Goal: Transaction & Acquisition: Purchase product/service

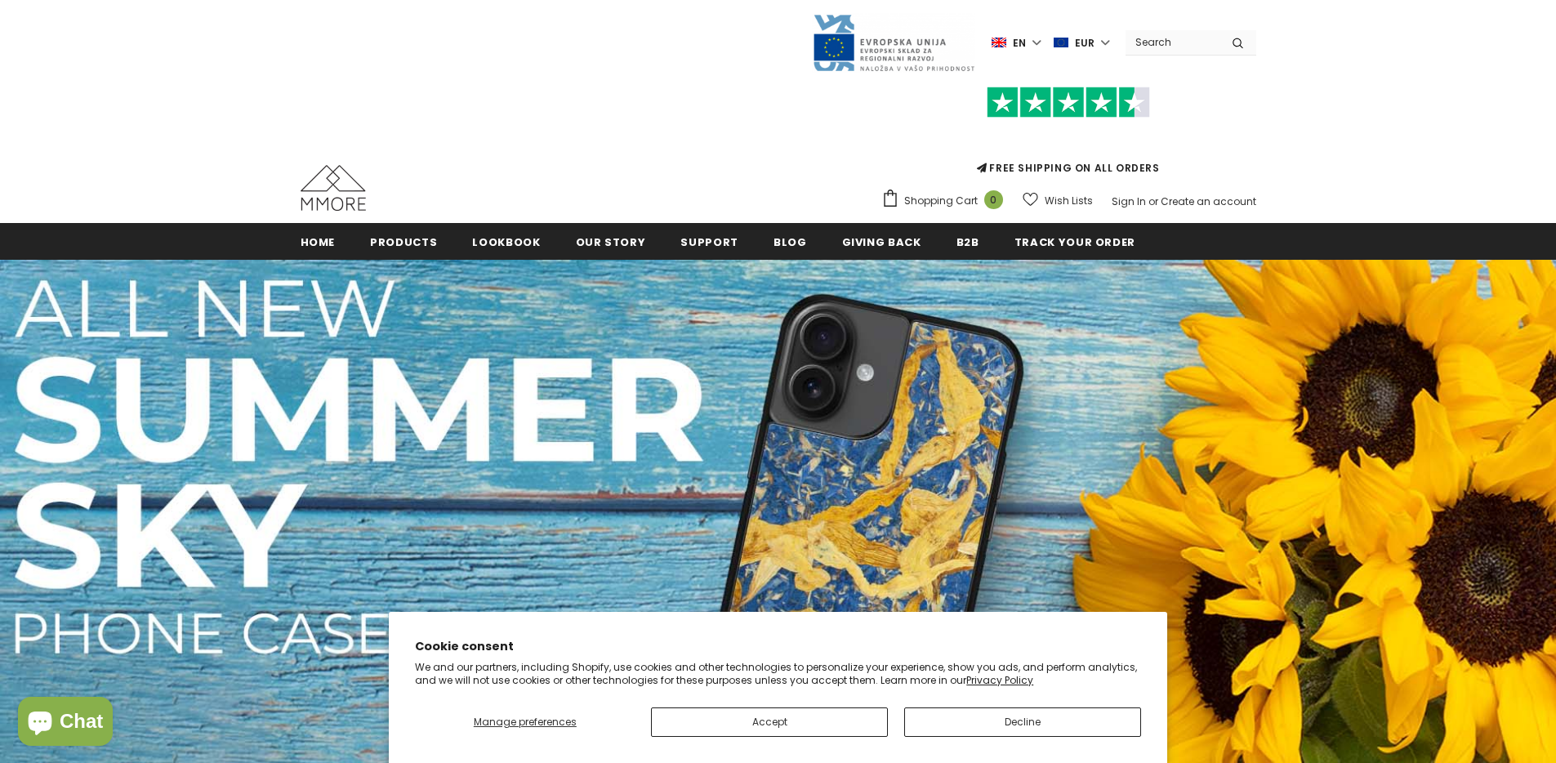
scroll to position [3, 0]
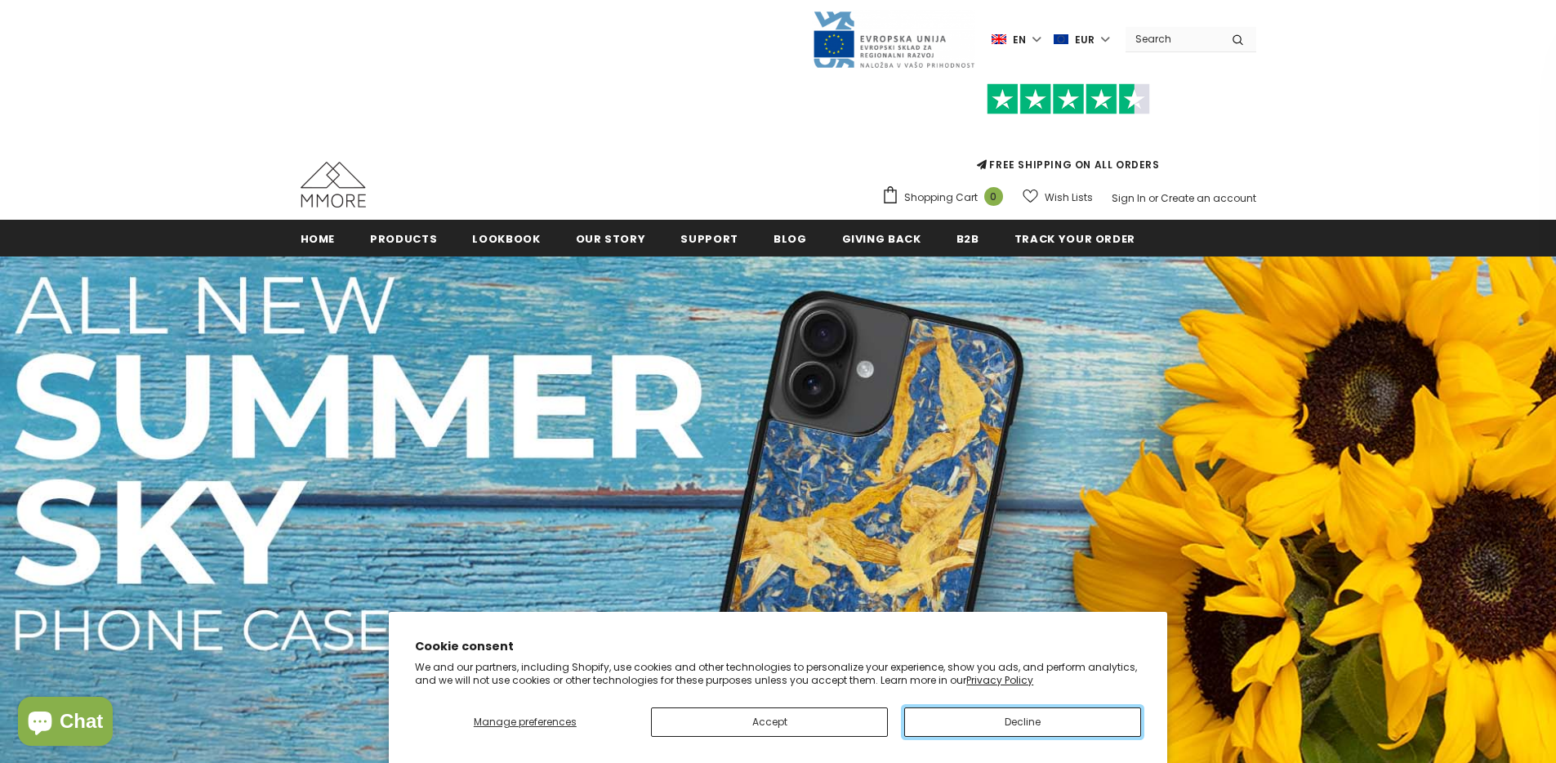
click at [1100, 727] on button "Decline" at bounding box center [1022, 722] width 237 height 29
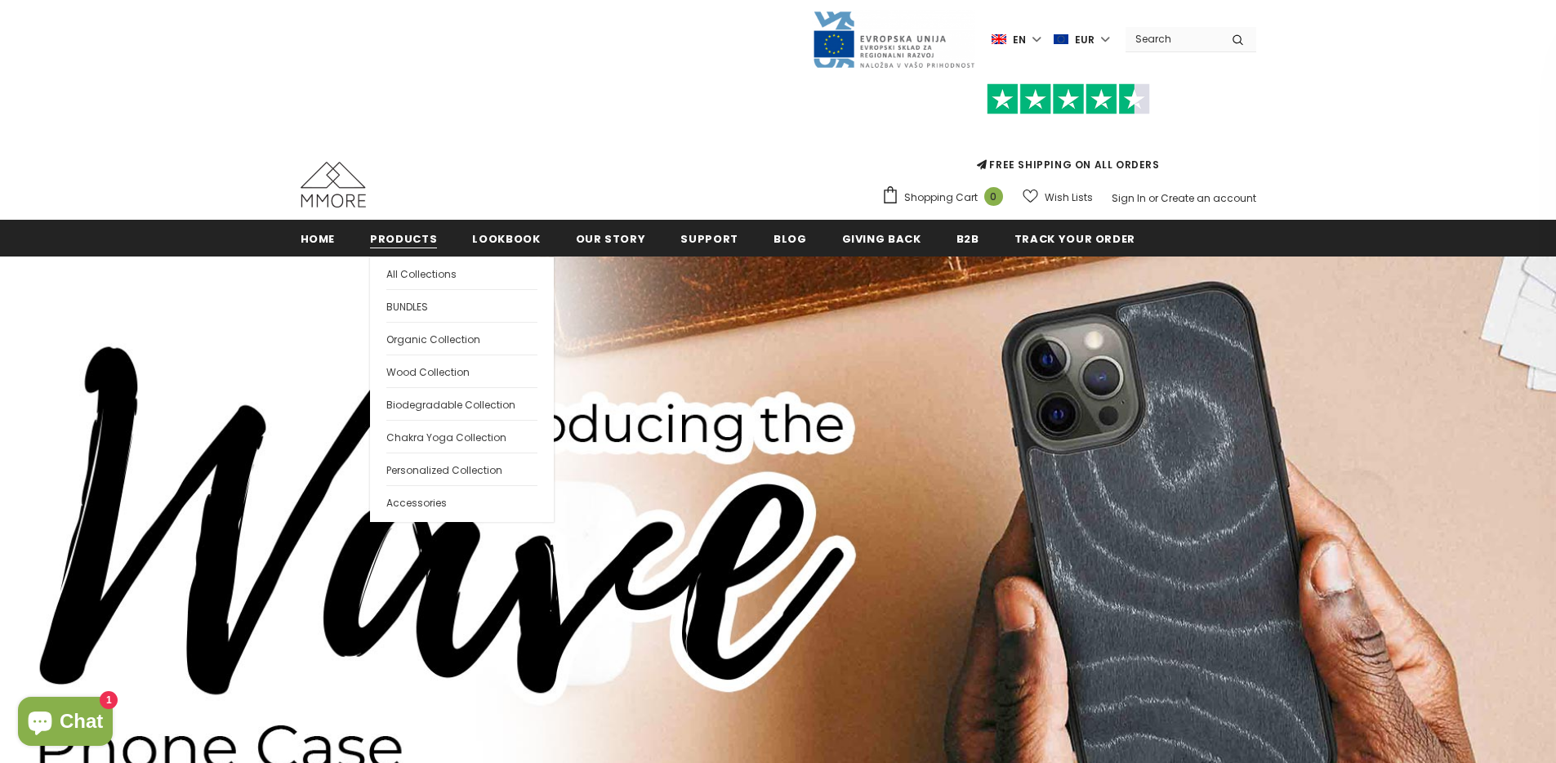
click at [430, 243] on span "Products" at bounding box center [403, 239] width 67 height 16
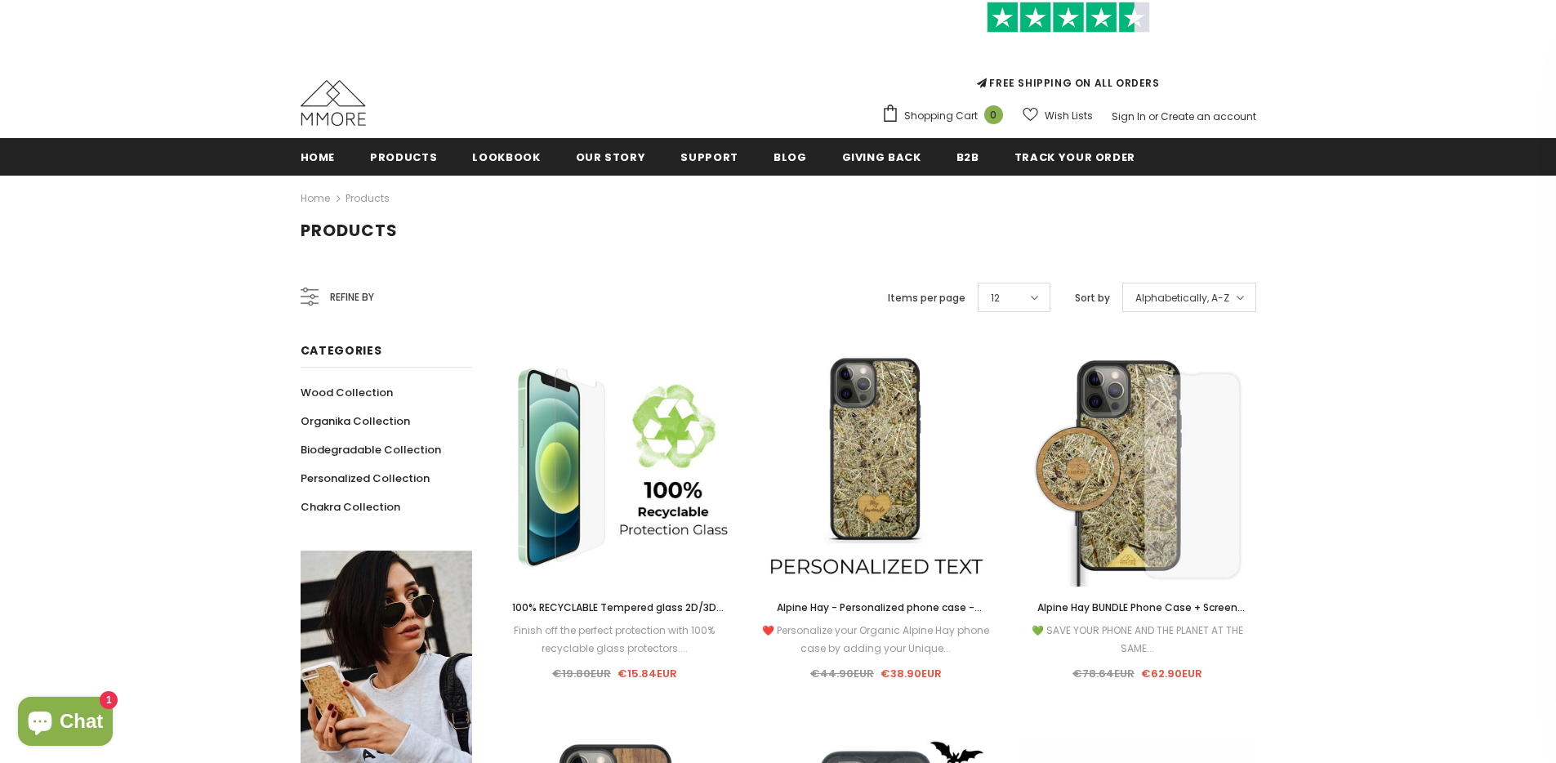
scroll to position [88, 0]
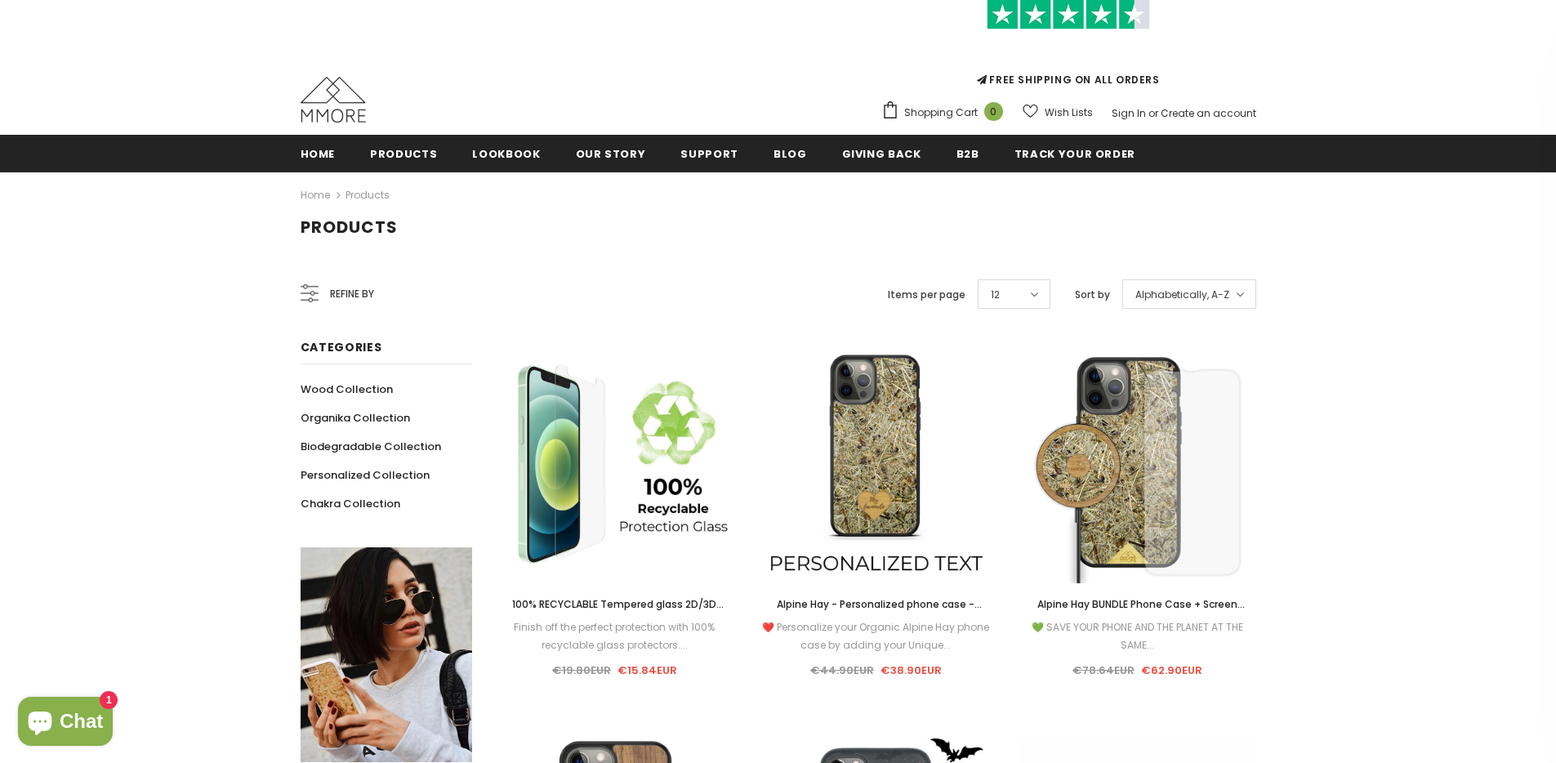
click at [1253, 296] on div "Alphabetically, A-Z" at bounding box center [1190, 293] width 134 height 29
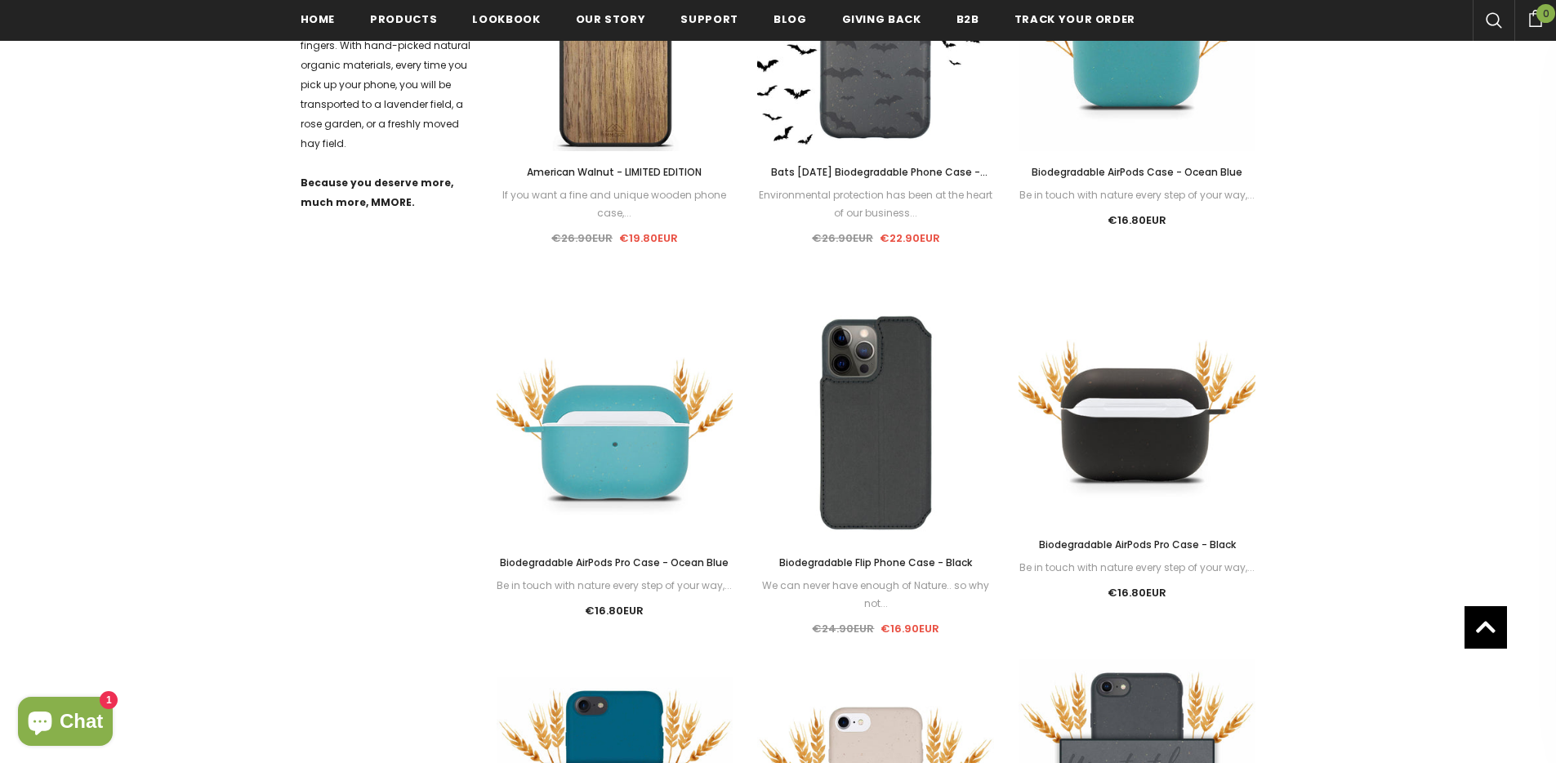
scroll to position [1154, 0]
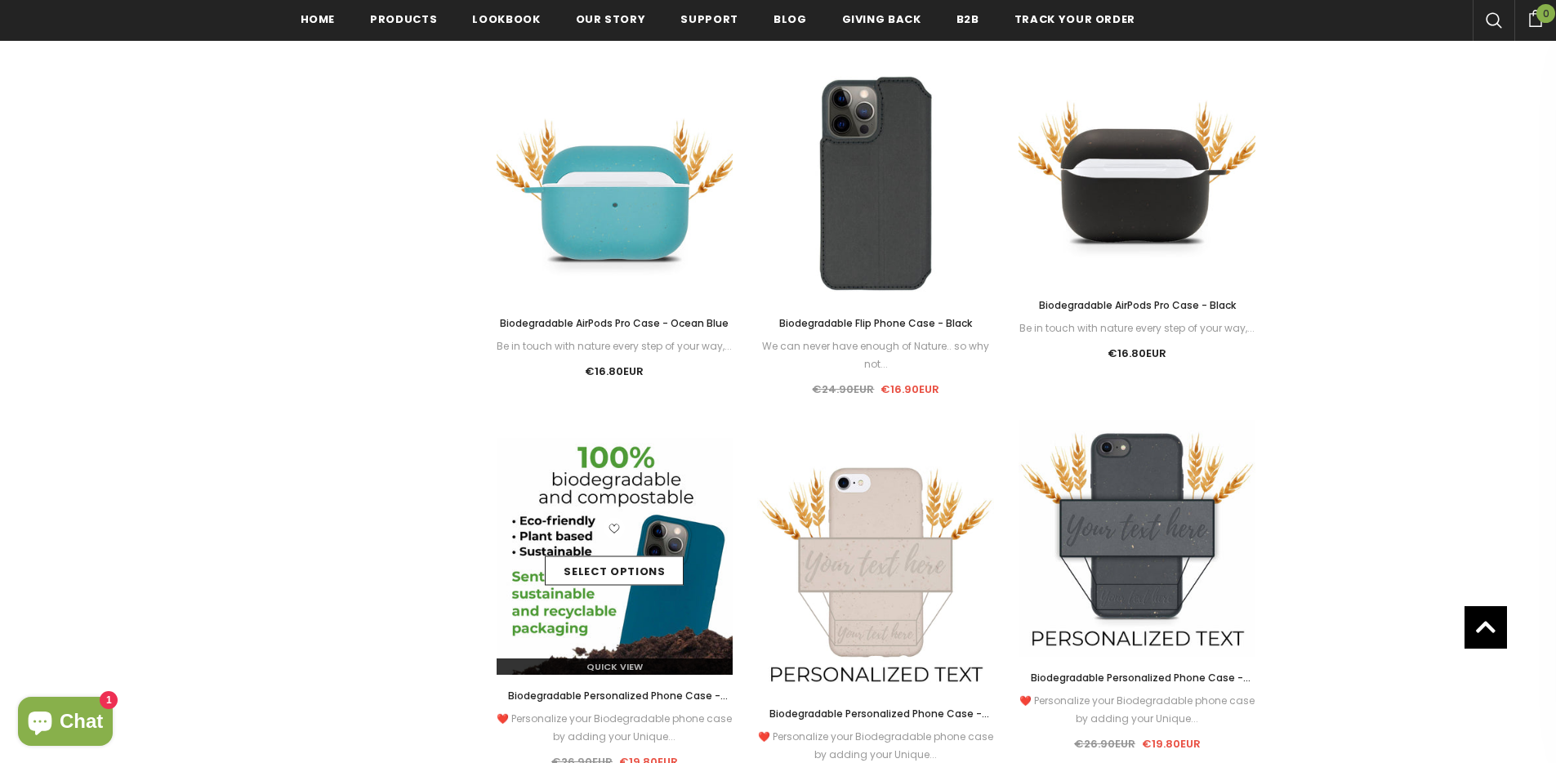
click at [696, 507] on img at bounding box center [615, 556] width 237 height 237
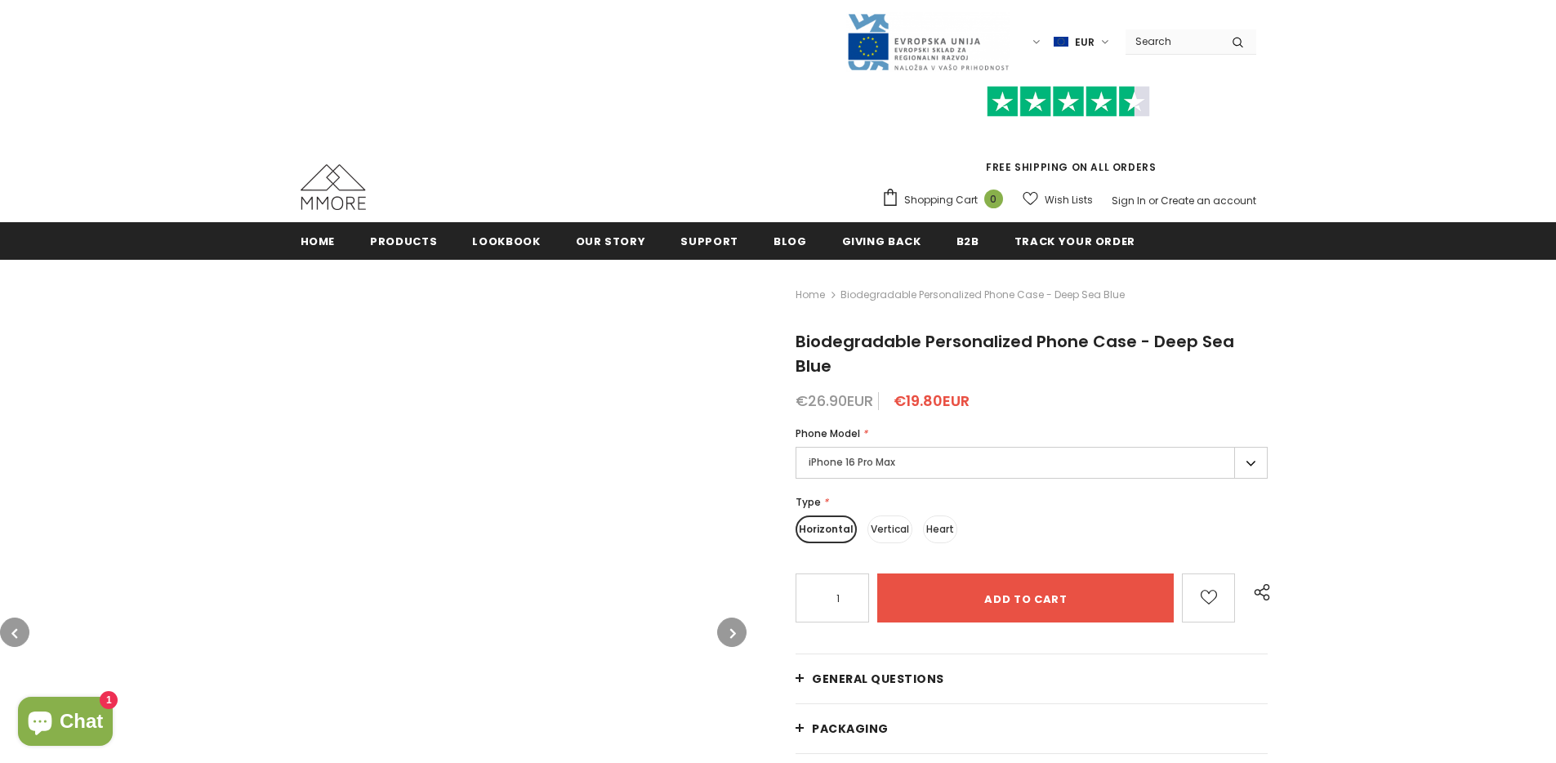
scroll to position [3, 0]
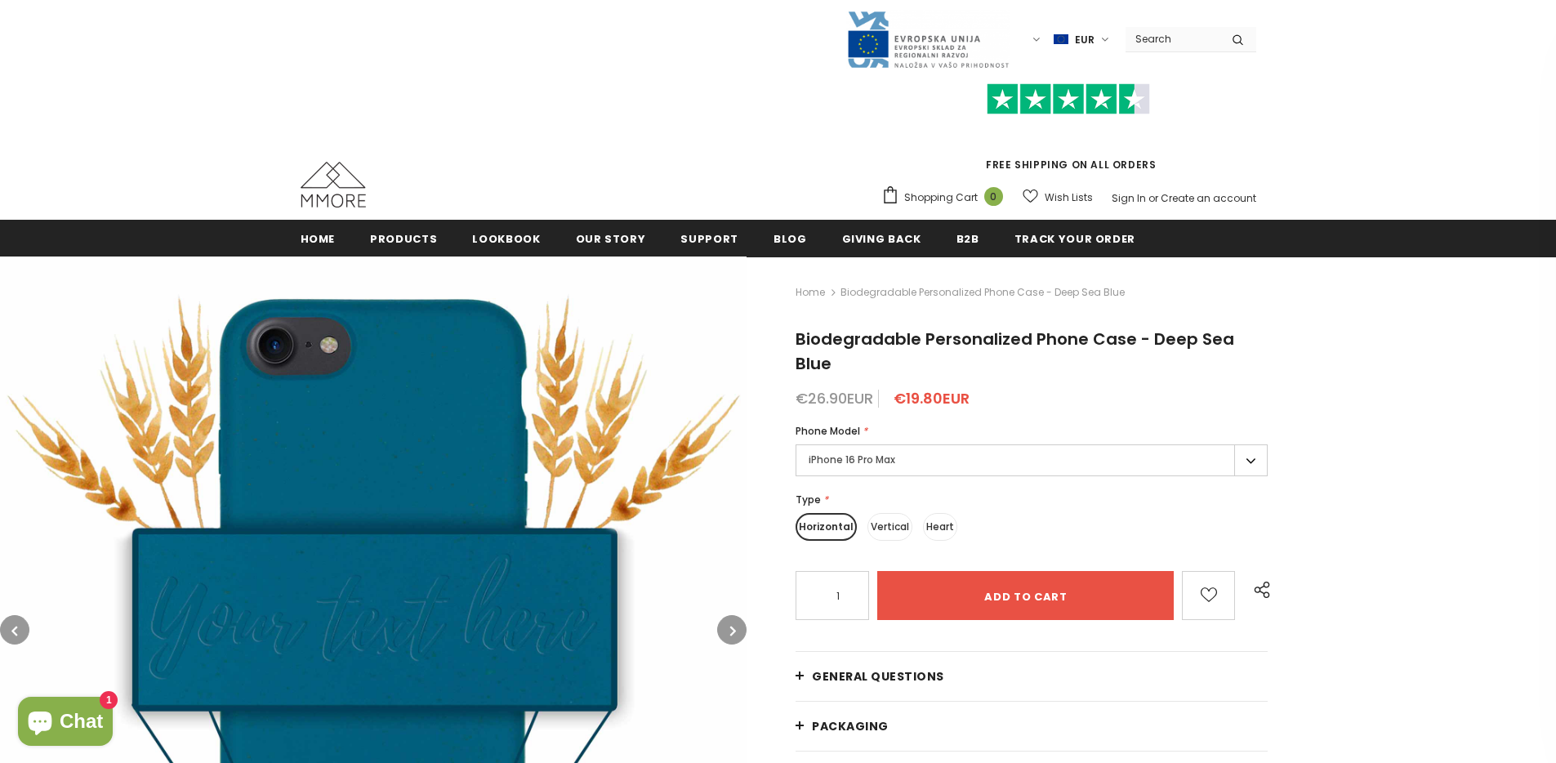
click at [953, 443] on div "Phone Model * iPhone 16 Pro Max iPhone 16 Pro Max iPhone 16 Plus iPhone 16 Pro" at bounding box center [1032, 452] width 472 height 58
click at [950, 449] on label "iPhone 16 Pro Max" at bounding box center [1032, 460] width 472 height 32
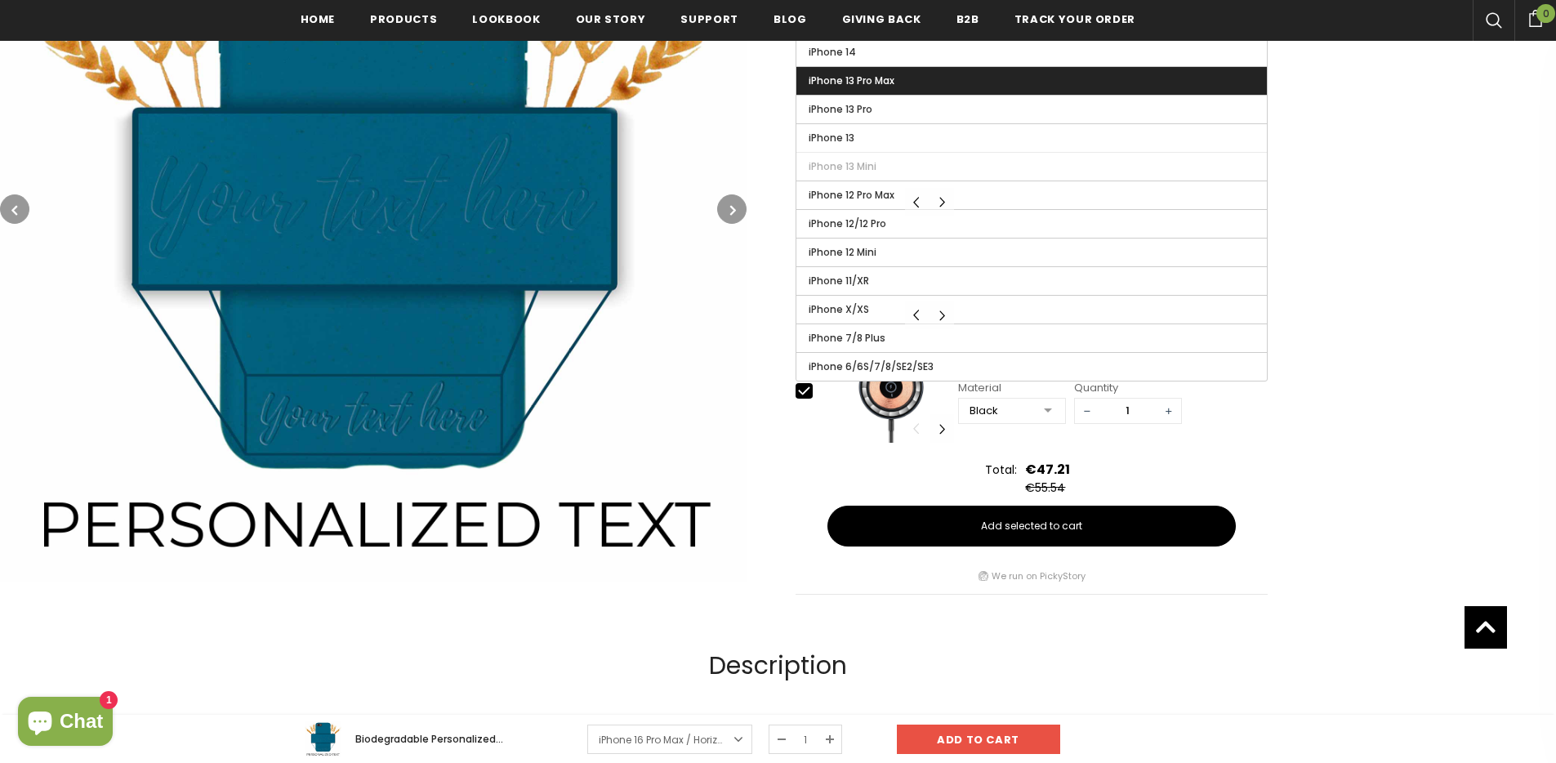
scroll to position [904, 0]
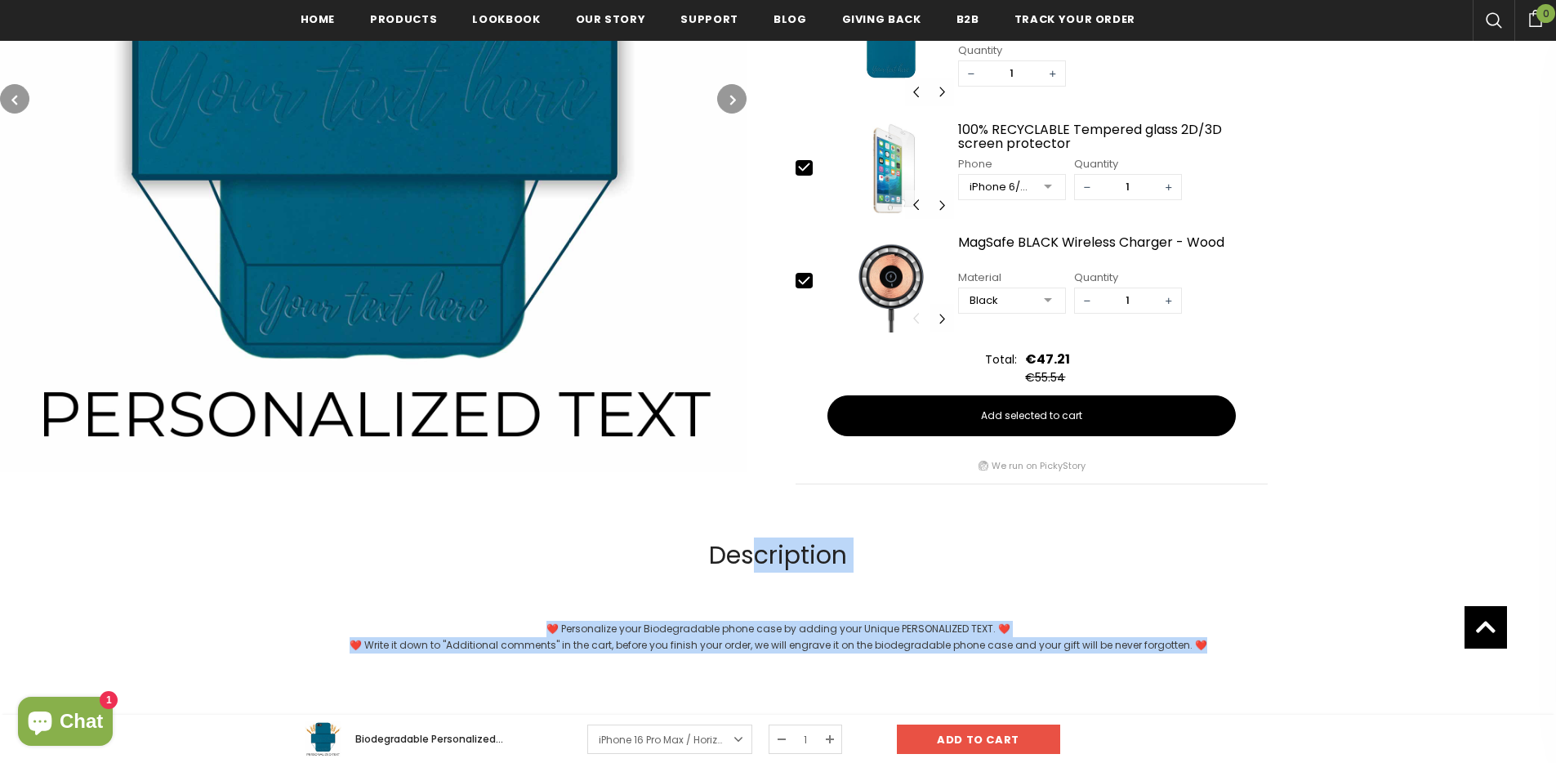
drag, startPoint x: 1209, startPoint y: 635, endPoint x: 1248, endPoint y: 642, distance: 39.9
click at [1249, 642] on div "❤️ Personalize your Biodegradable phone case by adding your Unique PERSONALIZED…" at bounding box center [779, 637] width 956 height 33
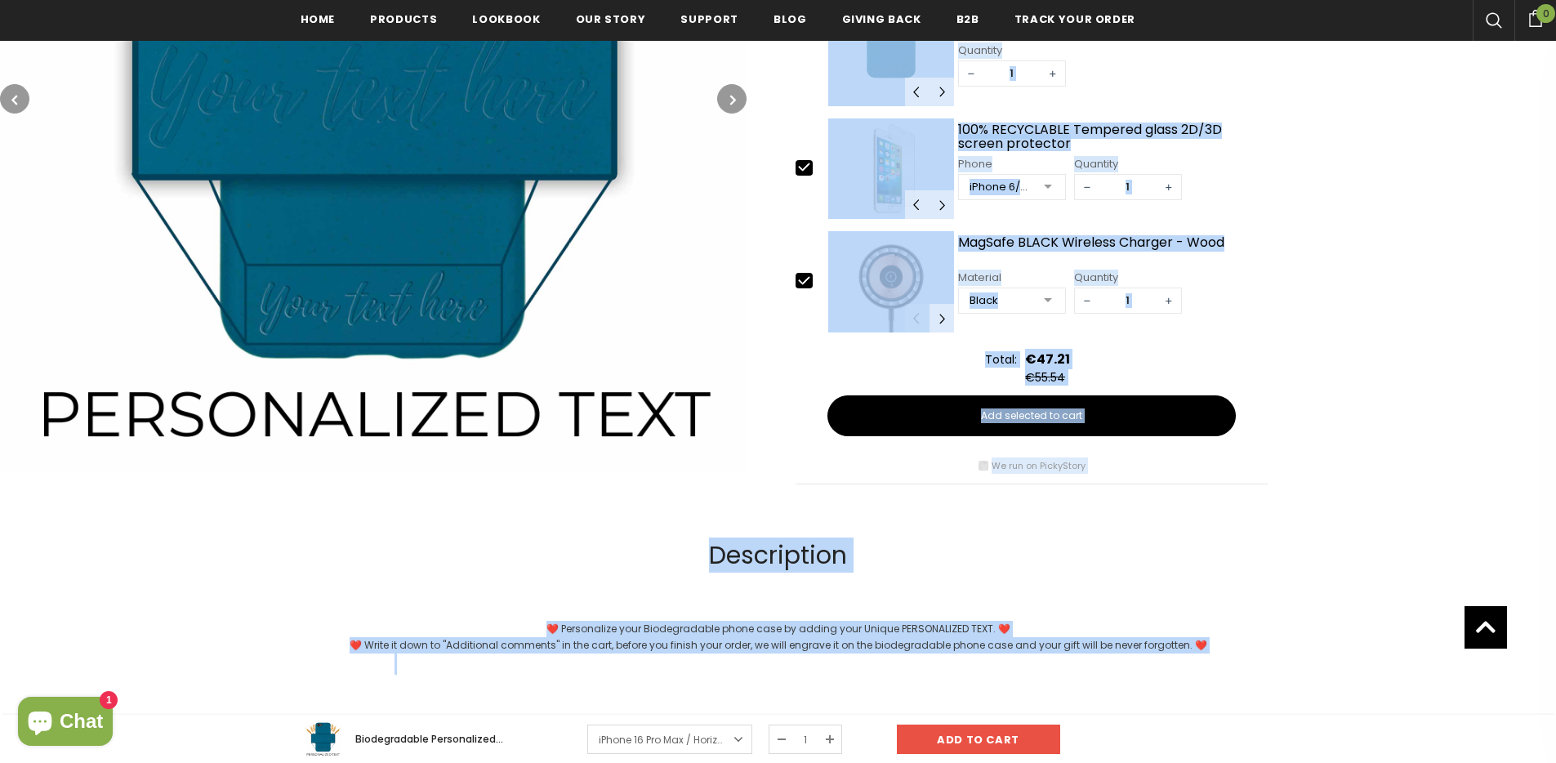
drag, startPoint x: 1249, startPoint y: 642, endPoint x: 380, endPoint y: 487, distance: 883.1
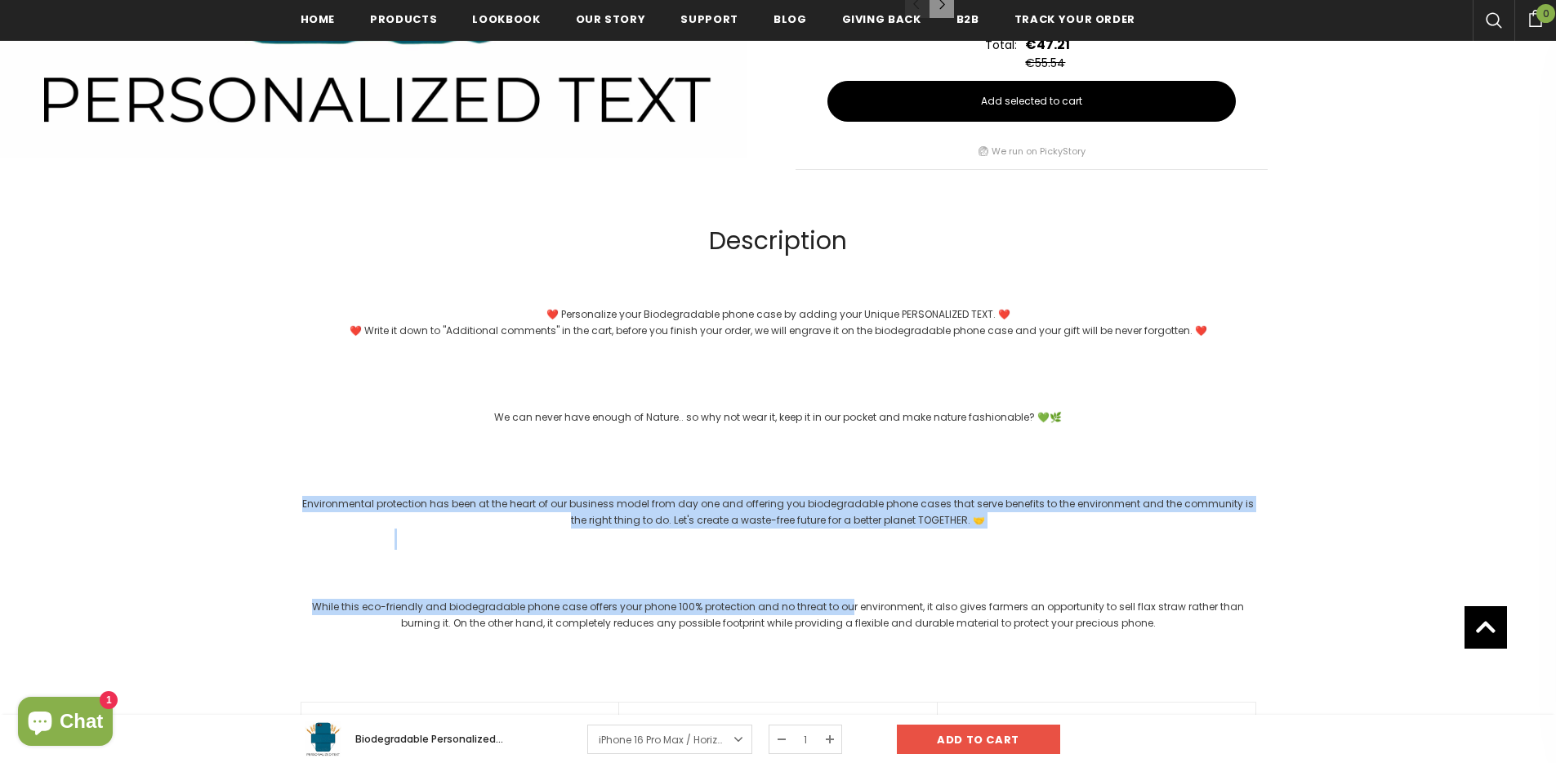
drag, startPoint x: 110, startPoint y: 490, endPoint x: 925, endPoint y: 627, distance: 826.0
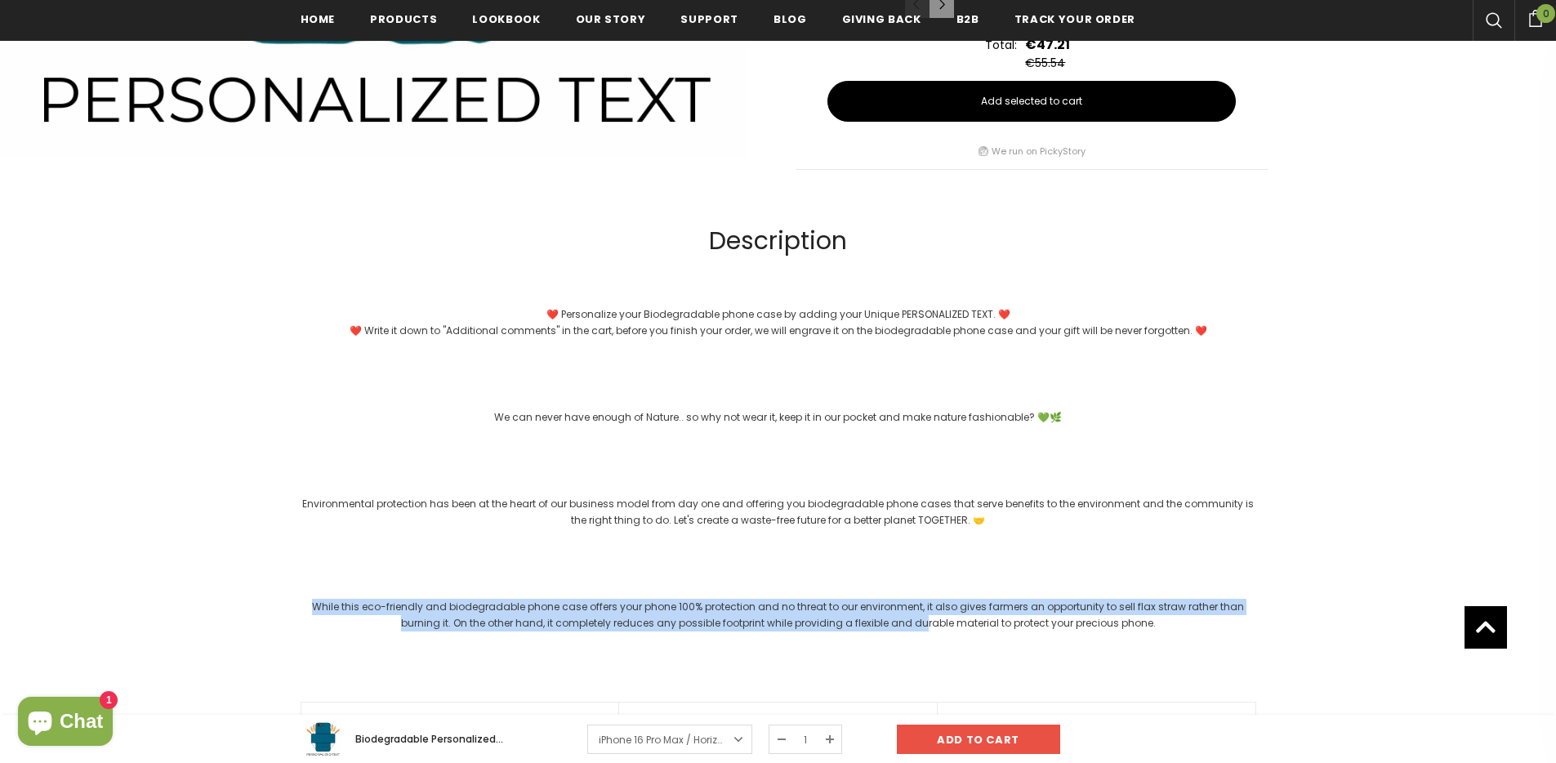
drag, startPoint x: 926, startPoint y: 627, endPoint x: 895, endPoint y: 570, distance: 64.7
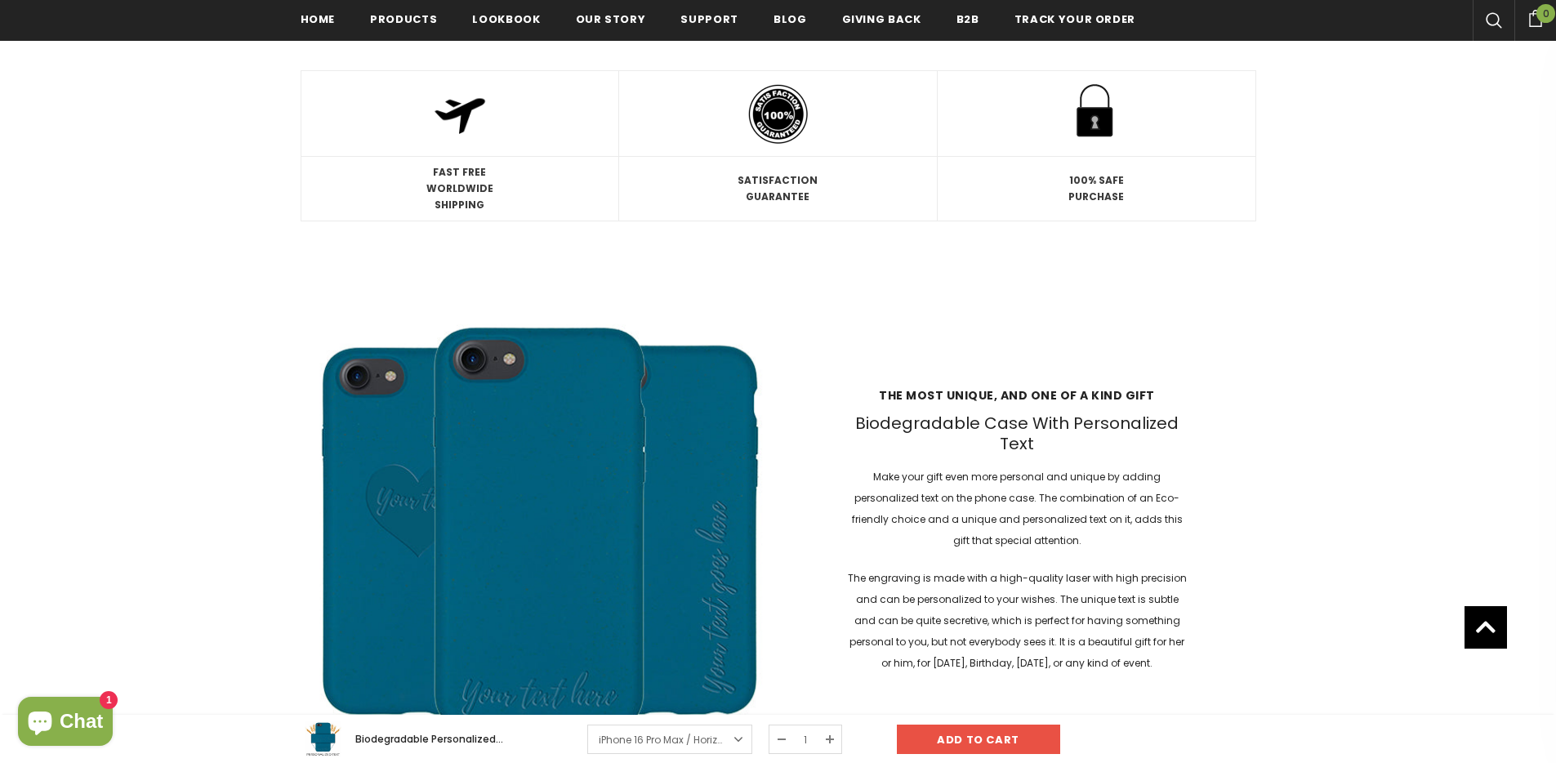
scroll to position [2034, 0]
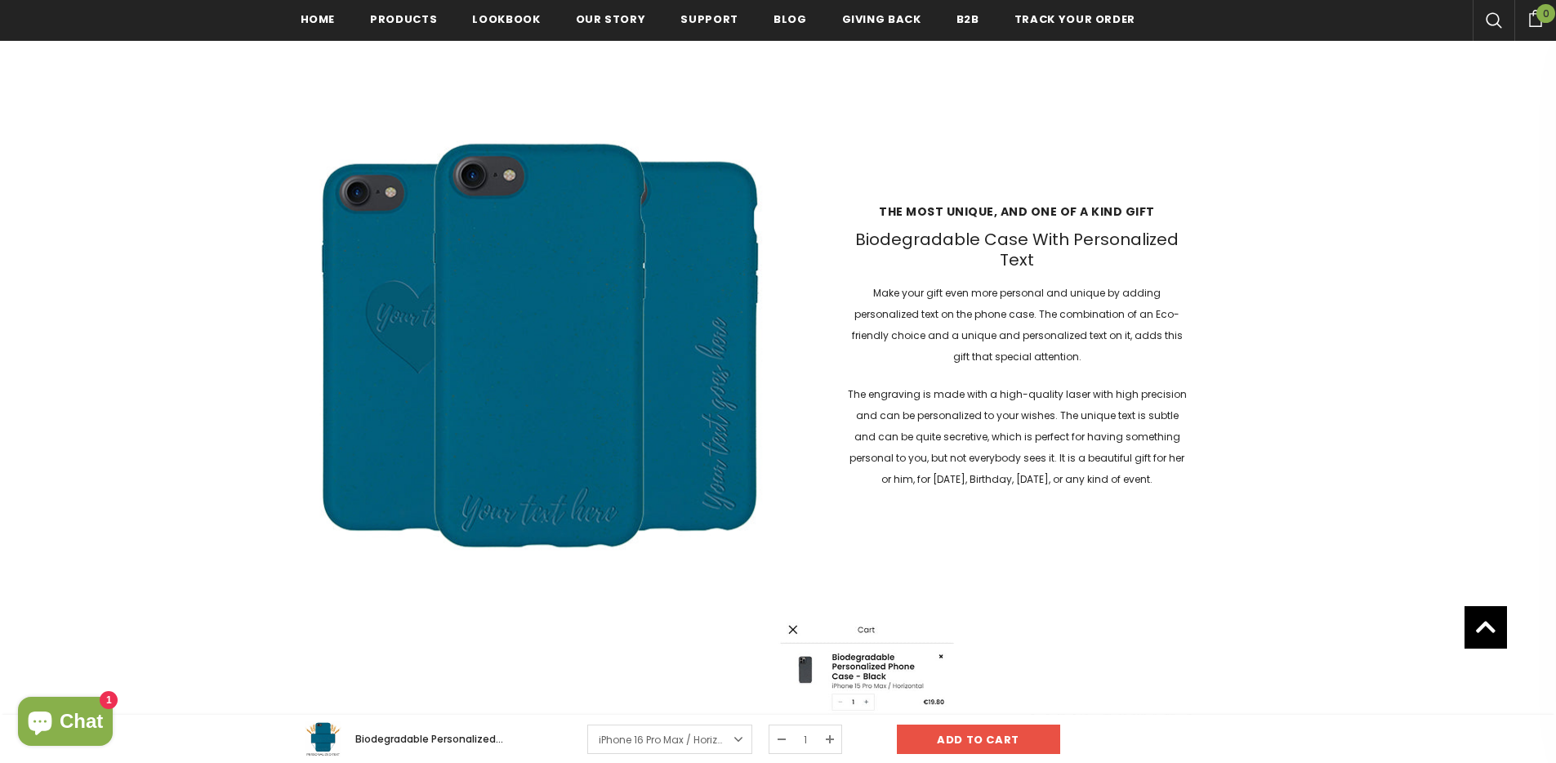
drag, startPoint x: 850, startPoint y: 146, endPoint x: 1143, endPoint y: 555, distance: 502.9
click at [1143, 555] on div "The most unique, and one of a kind gift Biodegradable Case With Personalized Te…" at bounding box center [779, 347] width 956 height 478
click at [1144, 555] on div "The most unique, and one of a kind gift Biodegradable Case With Personalized Te…" at bounding box center [779, 347] width 956 height 478
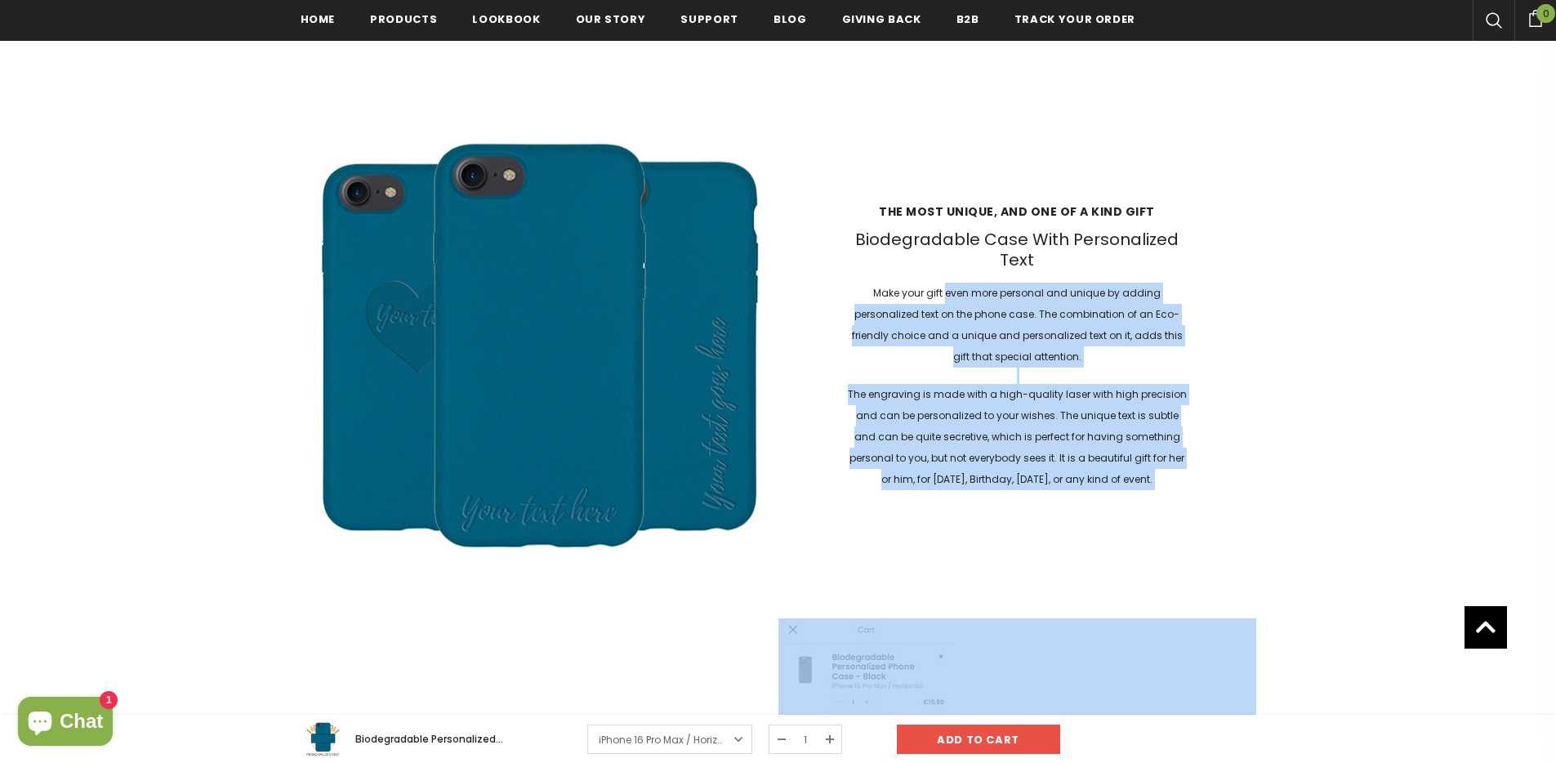
drag, startPoint x: 1144, startPoint y: 555, endPoint x: 960, endPoint y: 304, distance: 311.0
click at [960, 304] on div "The most unique, and one of a kind gift Biodegradable Case With Personalized Te…" at bounding box center [779, 347] width 956 height 478
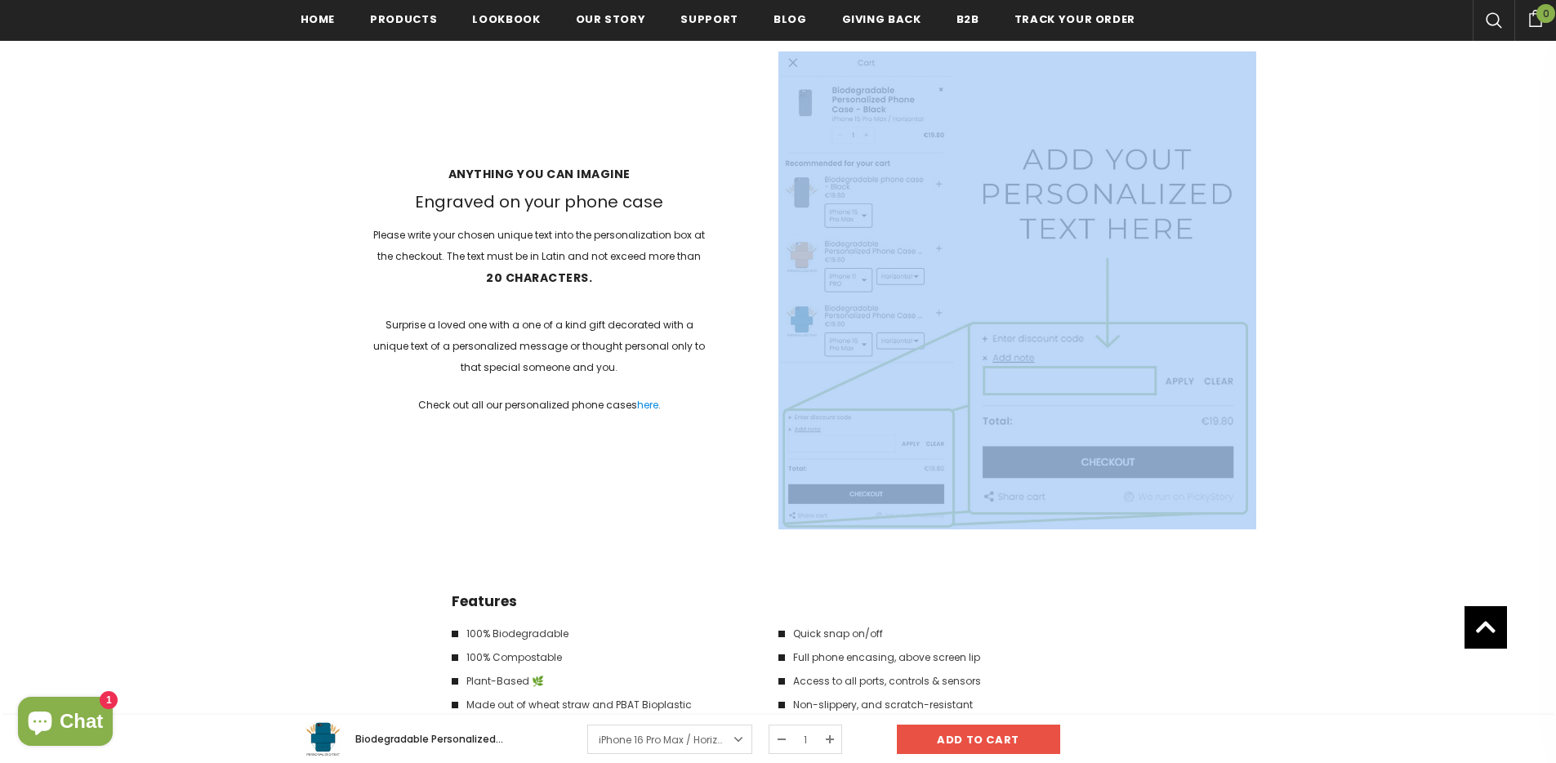
scroll to position [2610, 0]
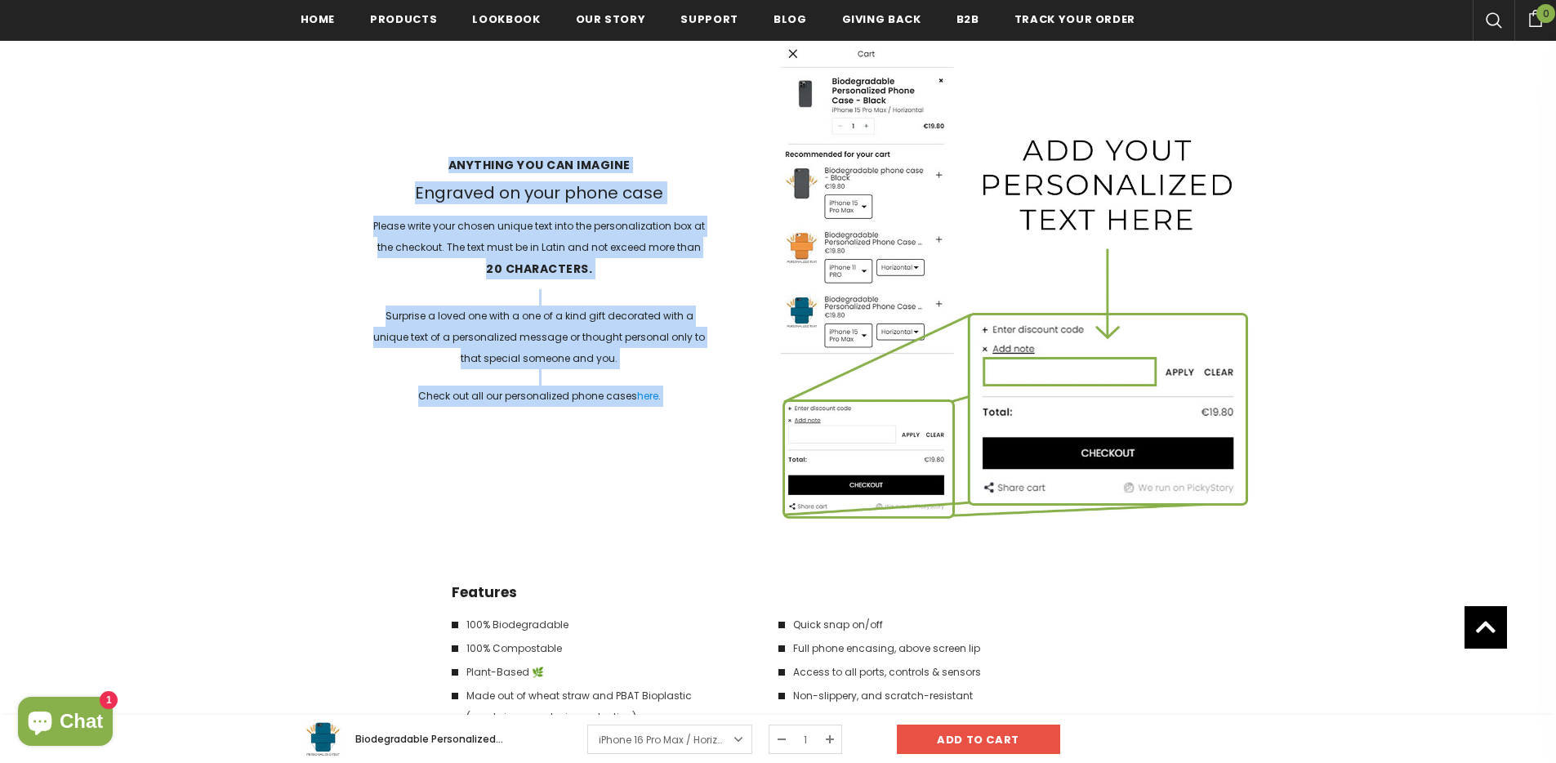
drag, startPoint x: 512, startPoint y: 126, endPoint x: 626, endPoint y: 525, distance: 414.6
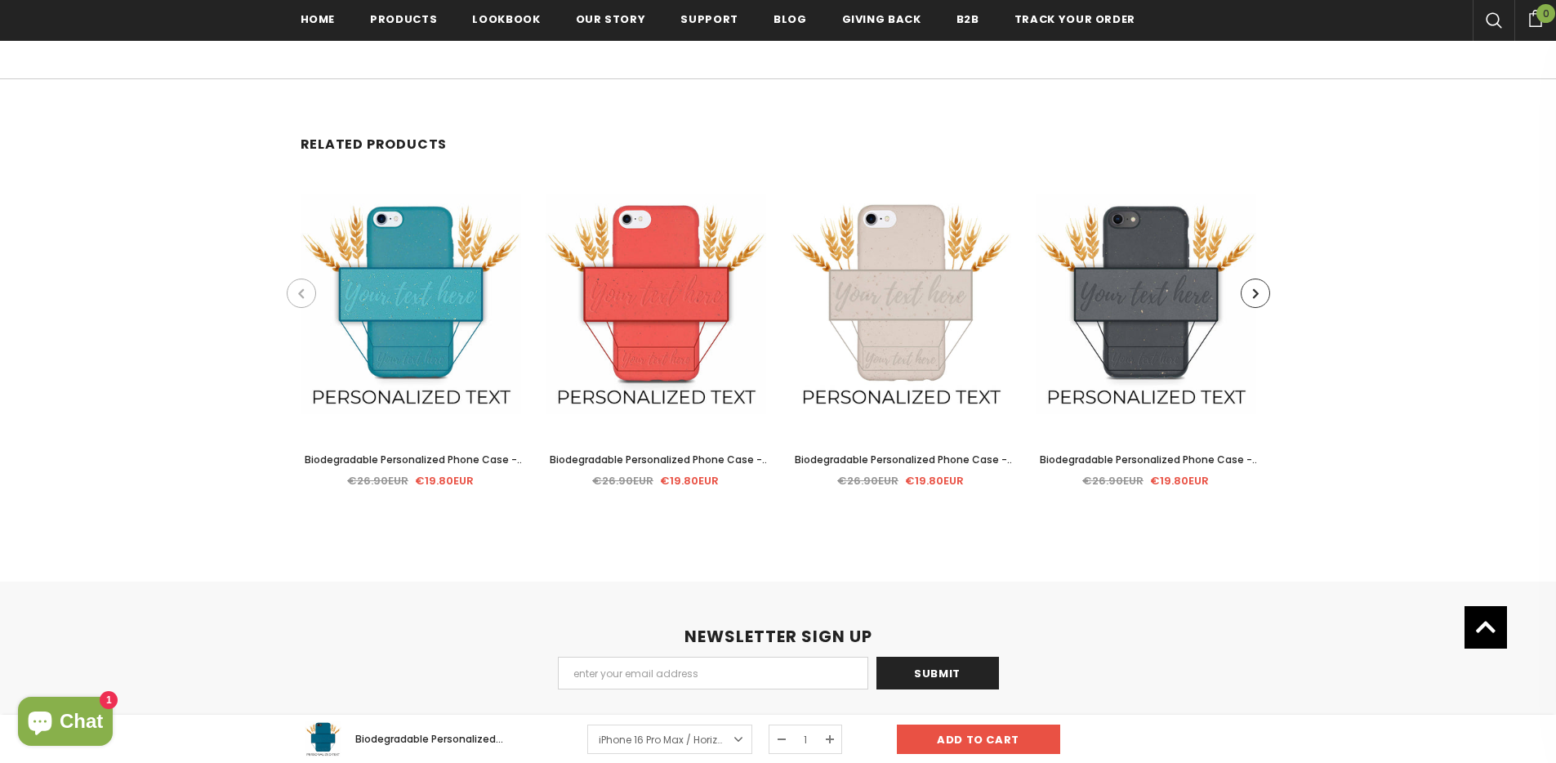
scroll to position [3676, 0]
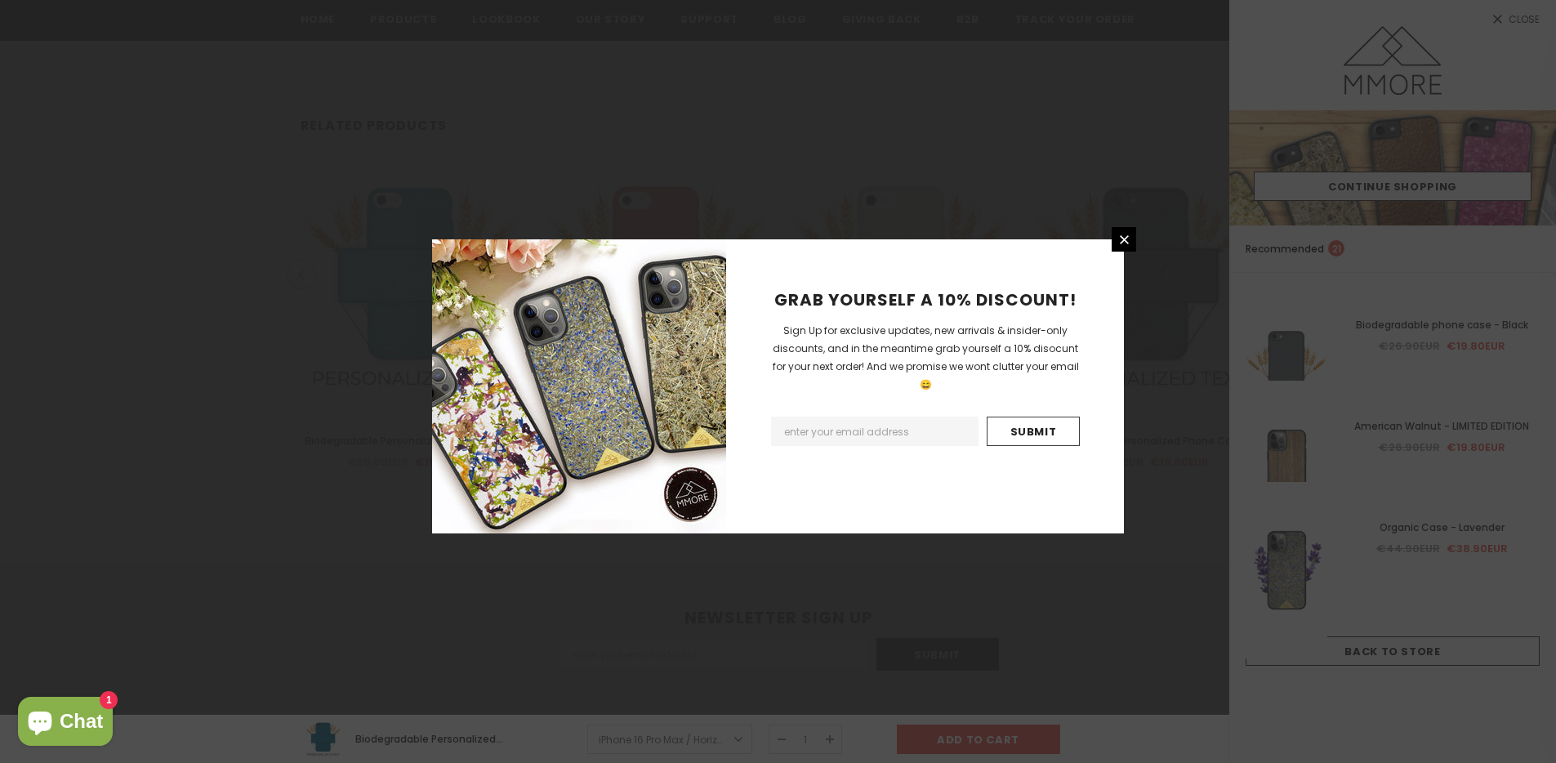
click at [1092, 39] on div "GRAB YOURSELF A 10% DISCOUNT! Sign Up for exclusive updates, new arrivals & ins…" at bounding box center [778, 381] width 1556 height 763
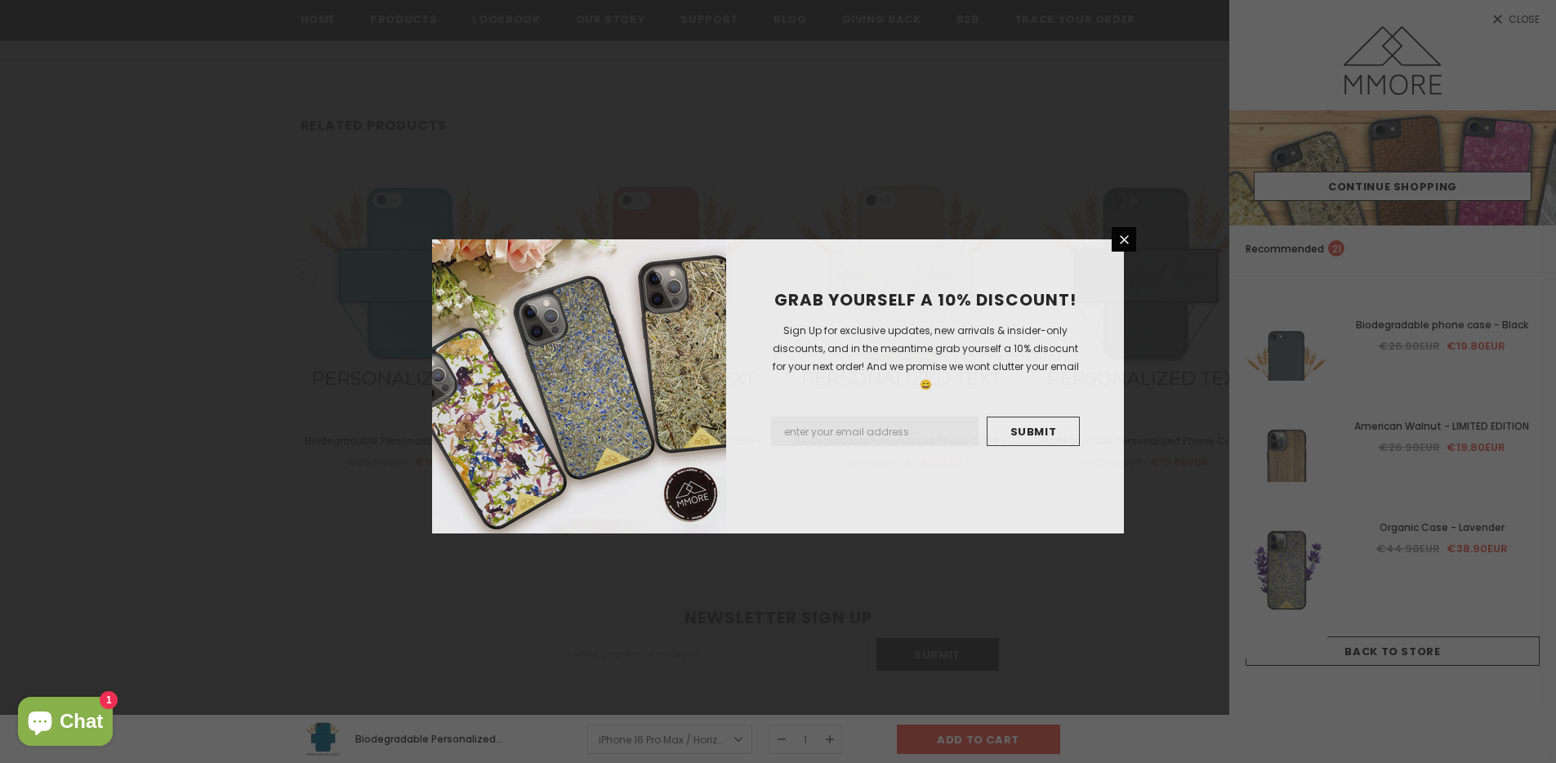
click at [1284, 107] on div "GRAB YOURSELF A 10% DISCOUNT! Sign Up for exclusive updates, new arrivals & ins…" at bounding box center [778, 381] width 1556 height 763
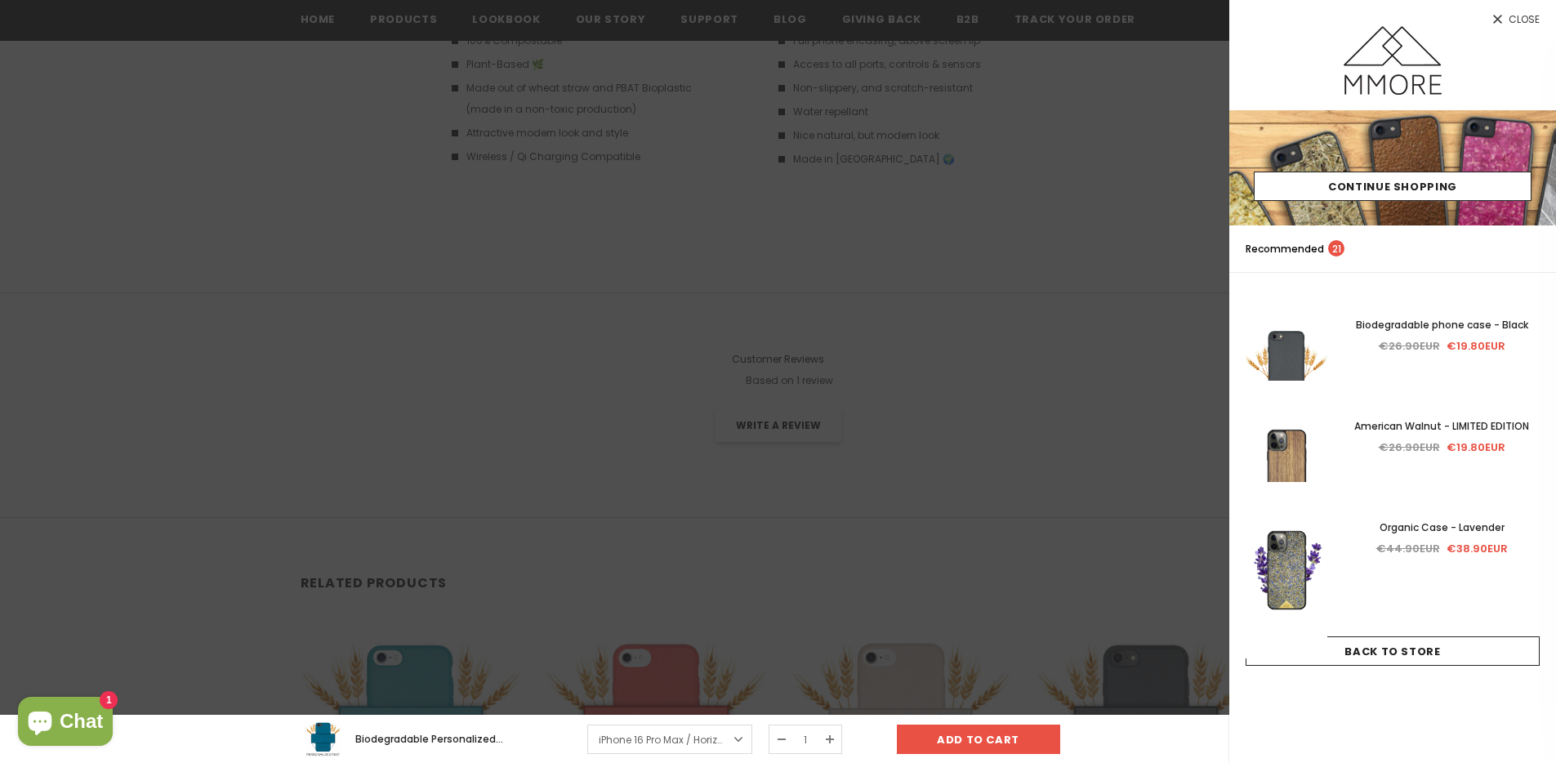
scroll to position [3128, 0]
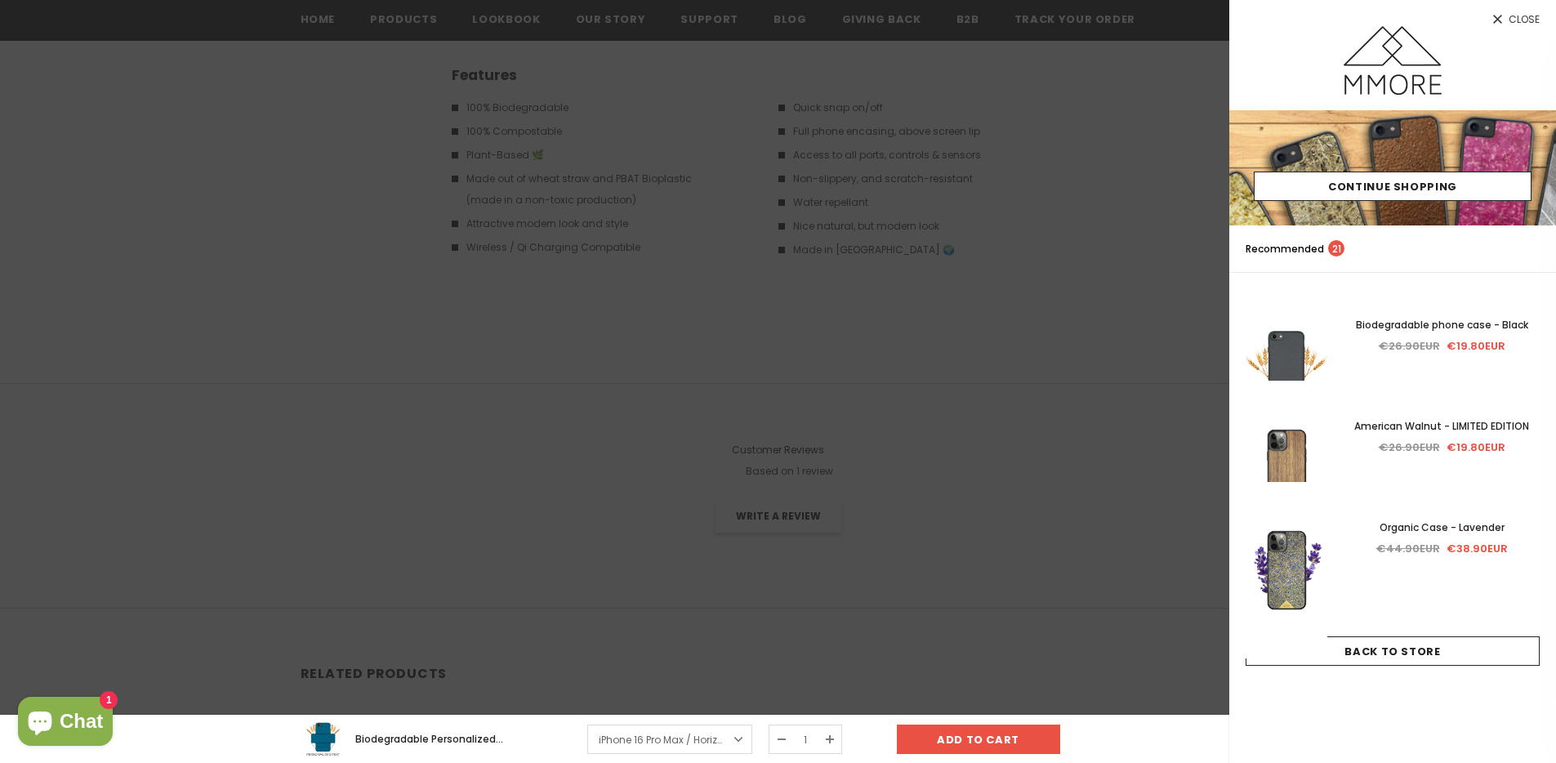
click at [1516, 20] on span "Close" at bounding box center [1524, 20] width 31 height 10
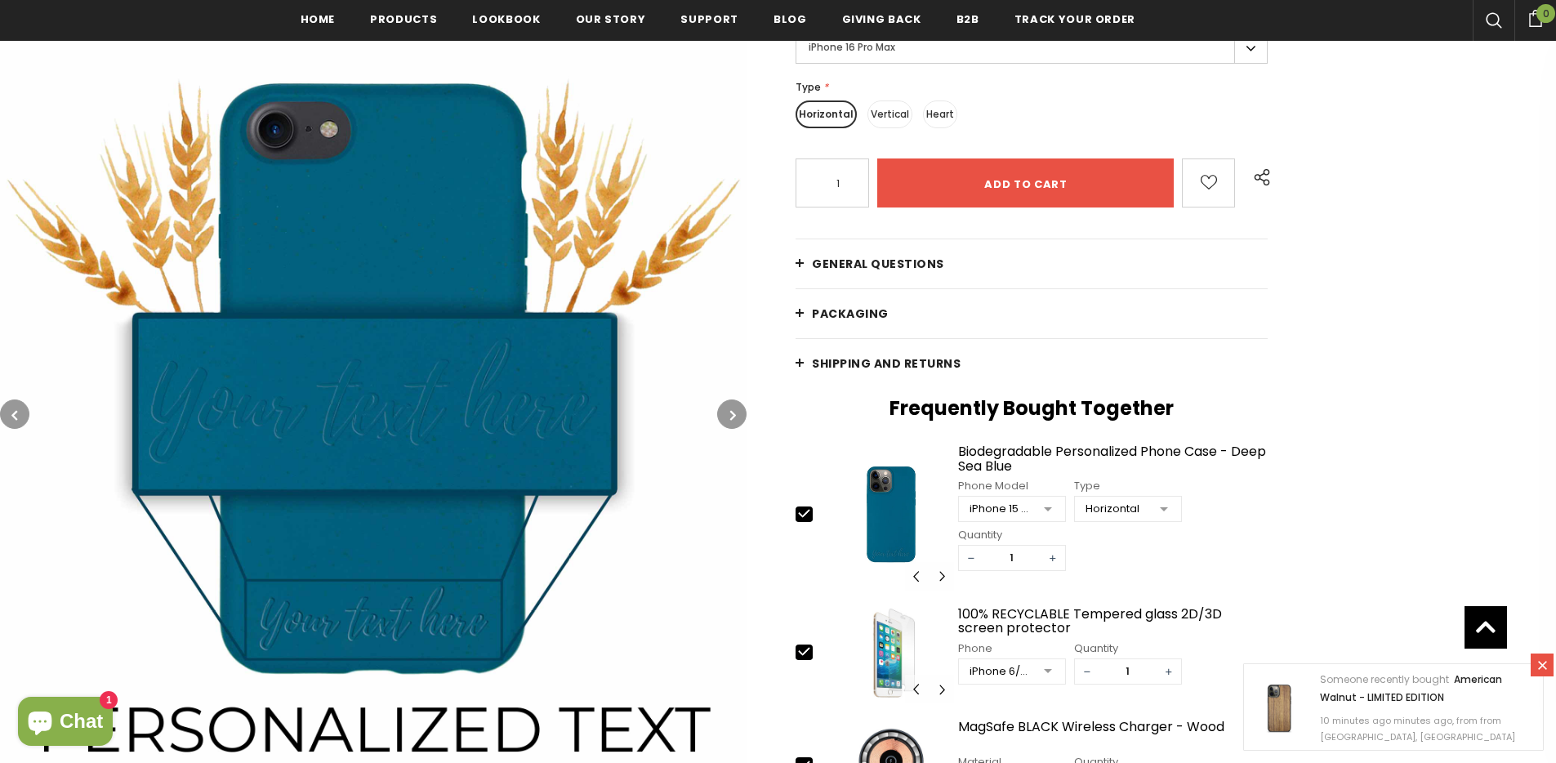
scroll to position [0, 0]
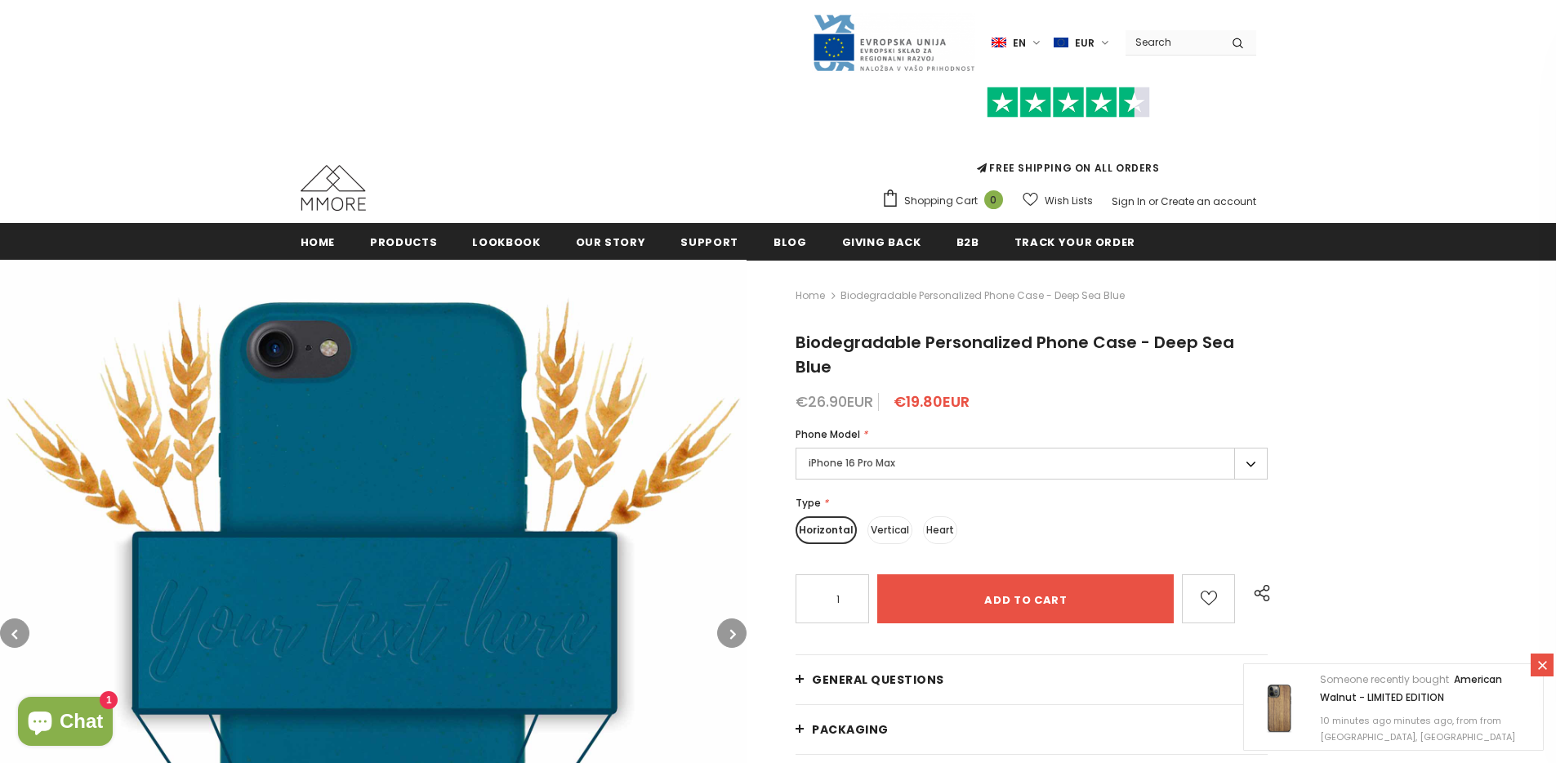
drag, startPoint x: 1396, startPoint y: 297, endPoint x: 1426, endPoint y: 538, distance: 242.8
